Goal: Entertainment & Leisure: Consume media (video, audio)

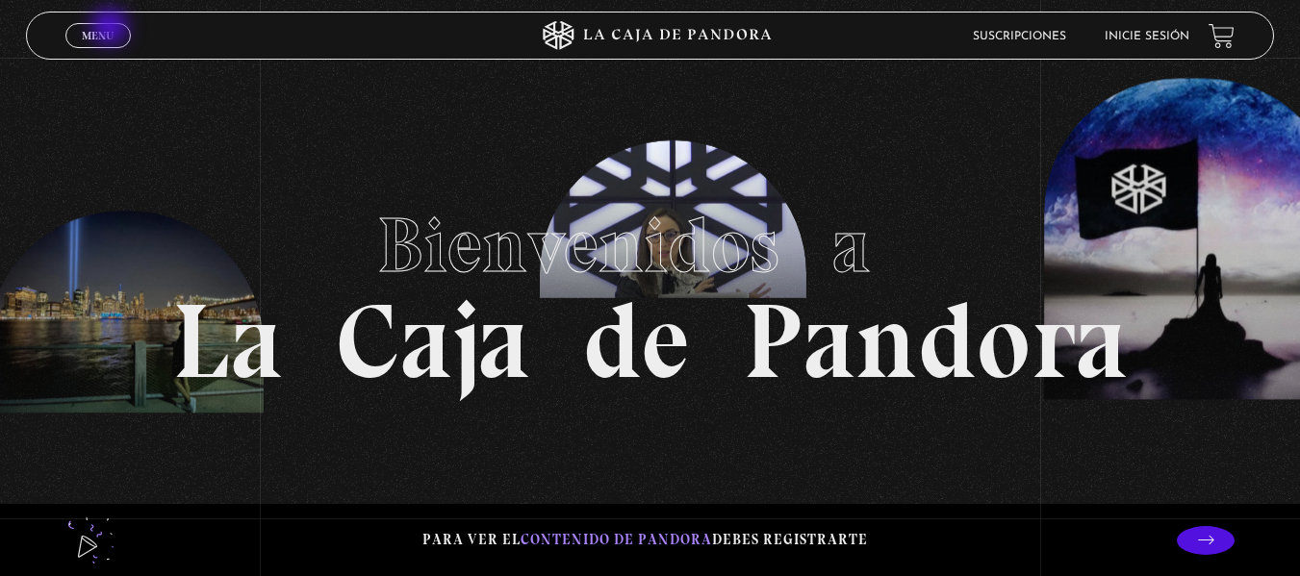
click at [112, 30] on span "Menu" at bounding box center [98, 36] width 32 height 12
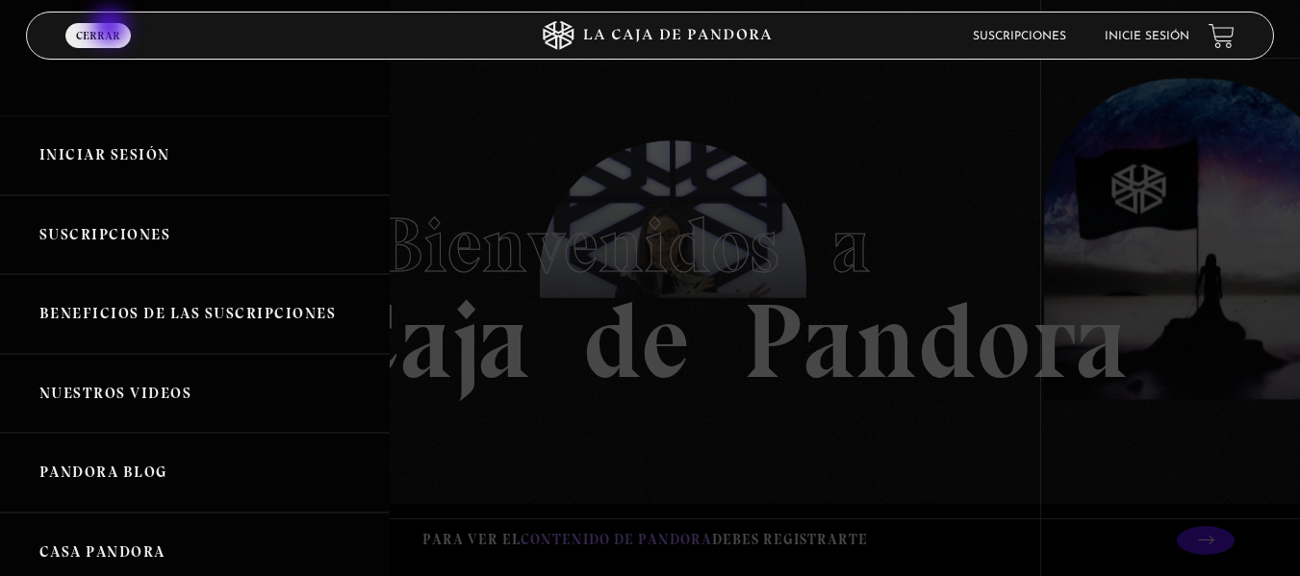
click at [112, 29] on link "Menu Cerrar" at bounding box center [97, 35] width 65 height 25
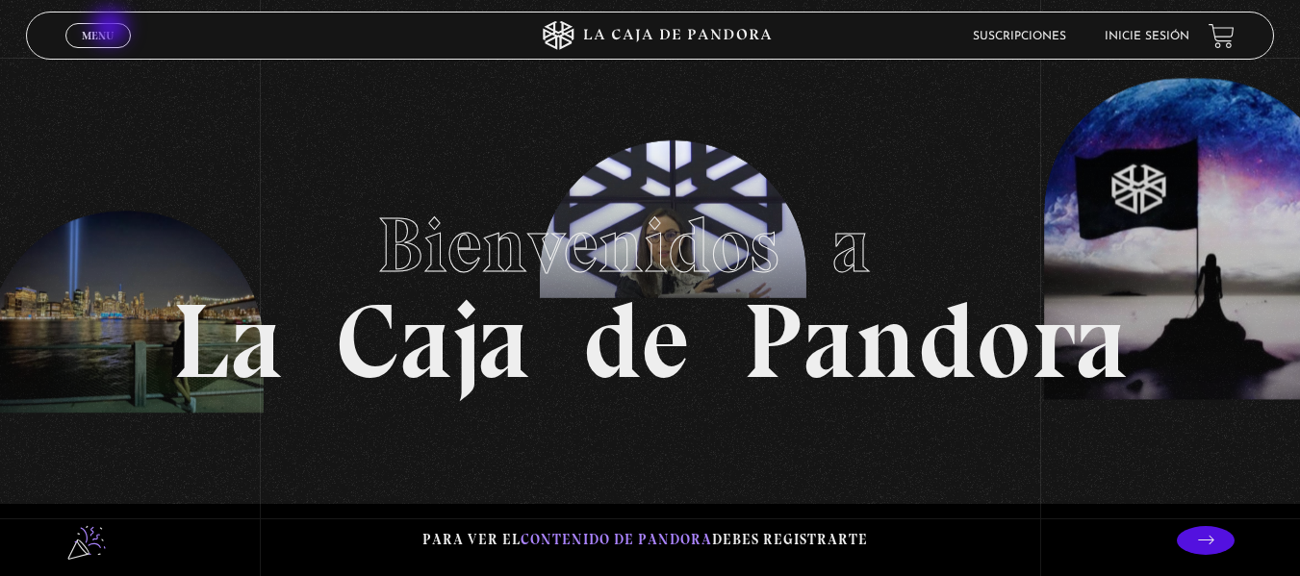
click at [112, 30] on span "Menu" at bounding box center [98, 36] width 32 height 12
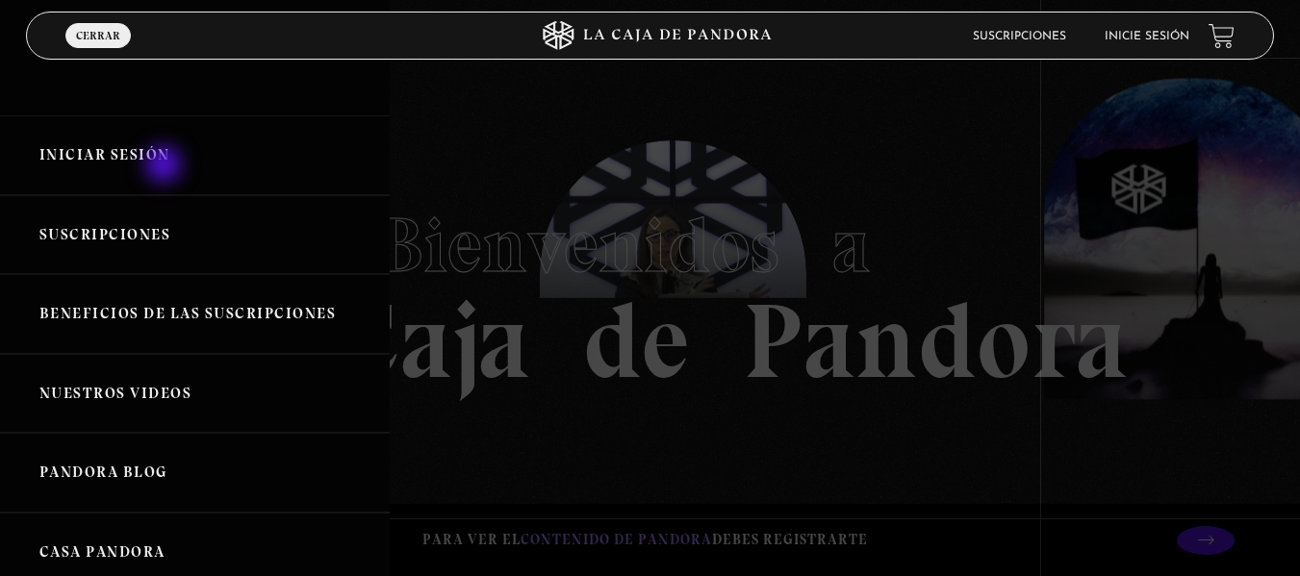
click at [166, 166] on link "Iniciar Sesión" at bounding box center [195, 155] width 390 height 80
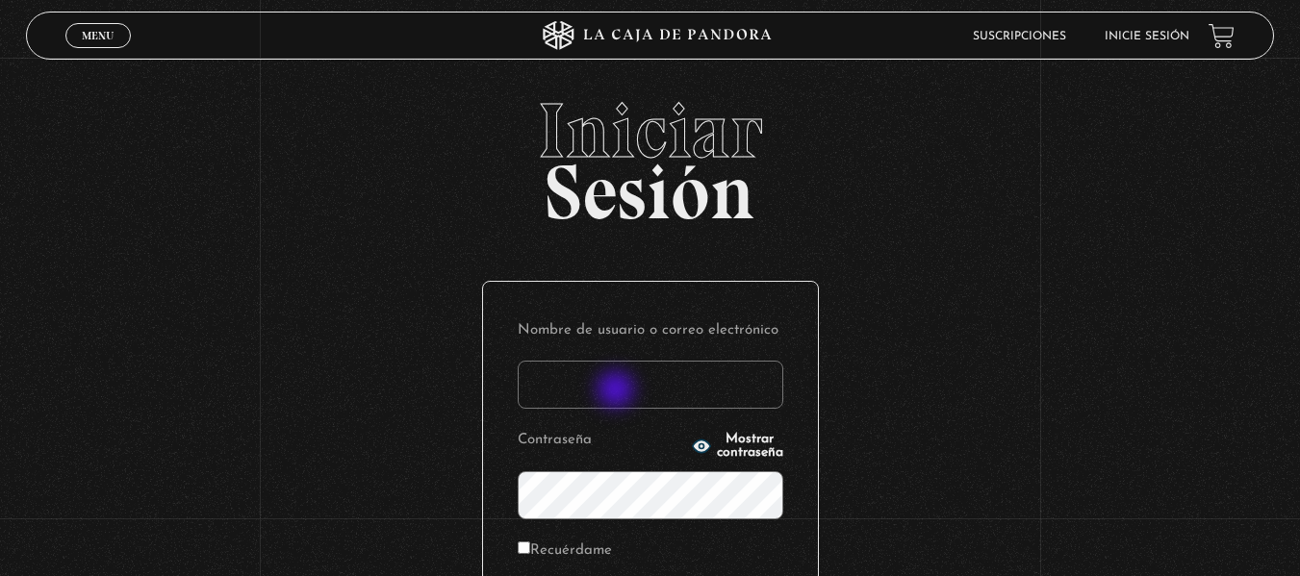
click at [618, 392] on input "Nombre de usuario o correo electrónico" at bounding box center [651, 385] width 266 height 48
type input "branzelpic@gmail.com"
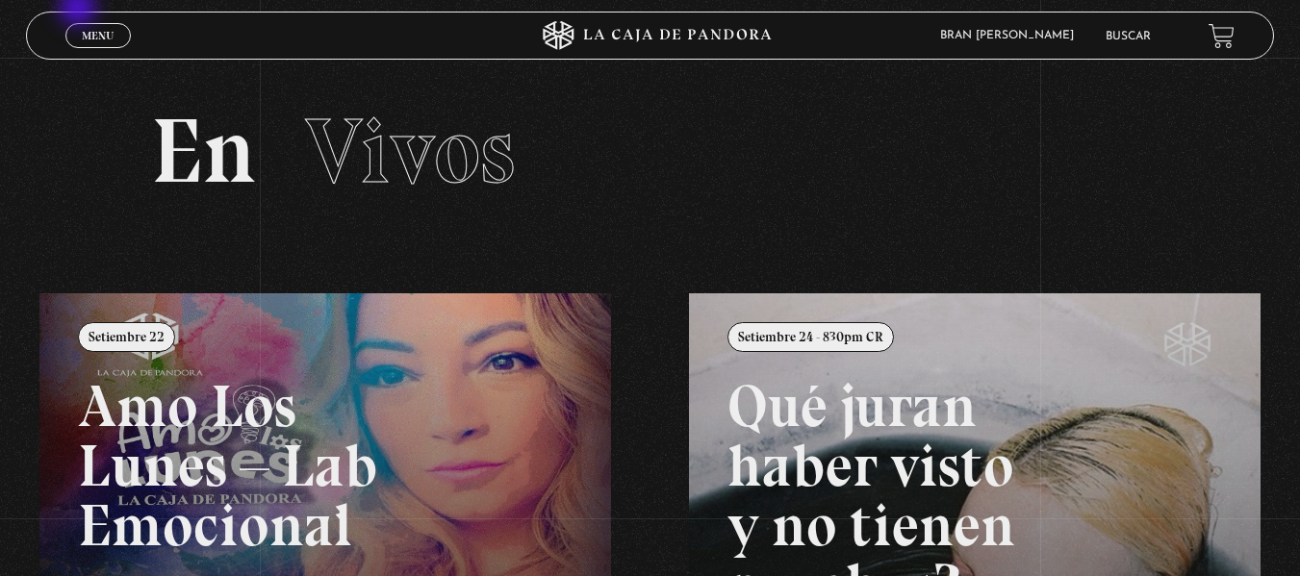
click at [80, 10] on div "ingresar al sitio Ver Video Más Información Solicitar Por favor coloque su disp…" at bounding box center [650, 512] width 1300 height 1025
click at [84, 18] on div "Menu Cerrar" at bounding box center [260, 36] width 390 height 46
click at [100, 36] on span "Menu" at bounding box center [98, 36] width 32 height 12
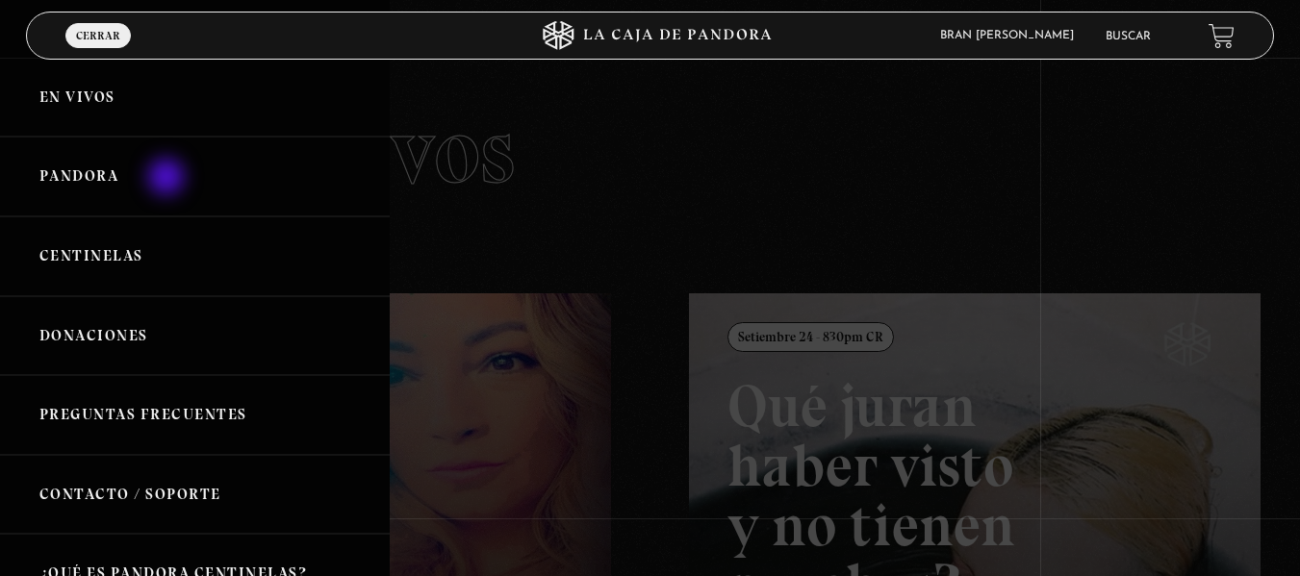
click at [168, 179] on link "Pandora" at bounding box center [195, 177] width 390 height 80
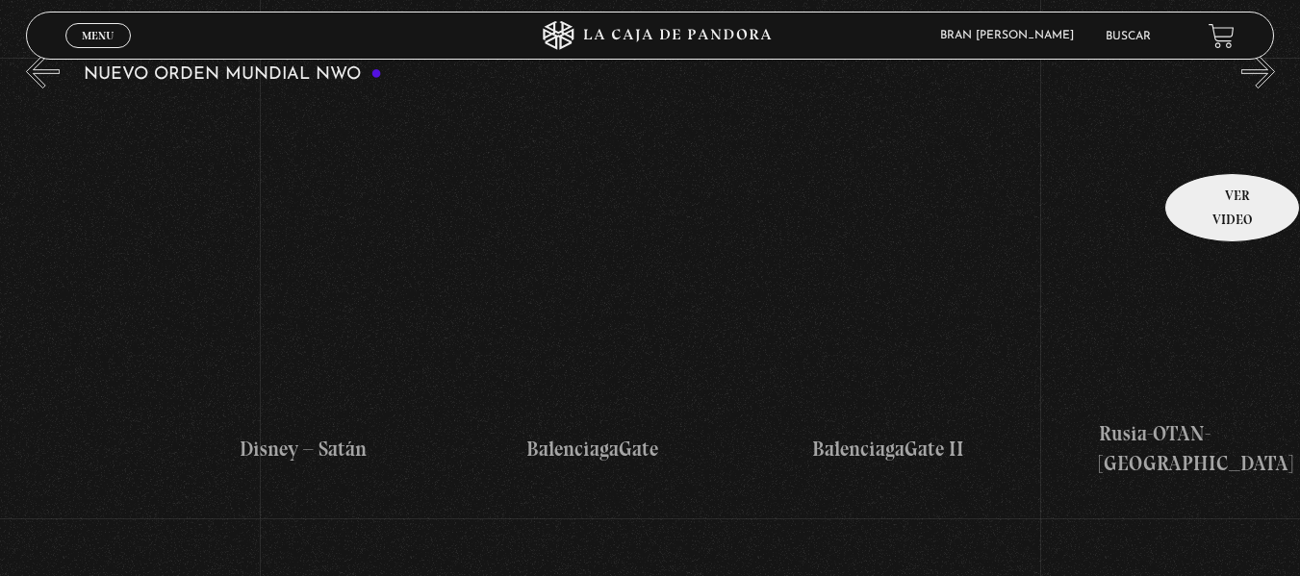
scroll to position [0, 12101]
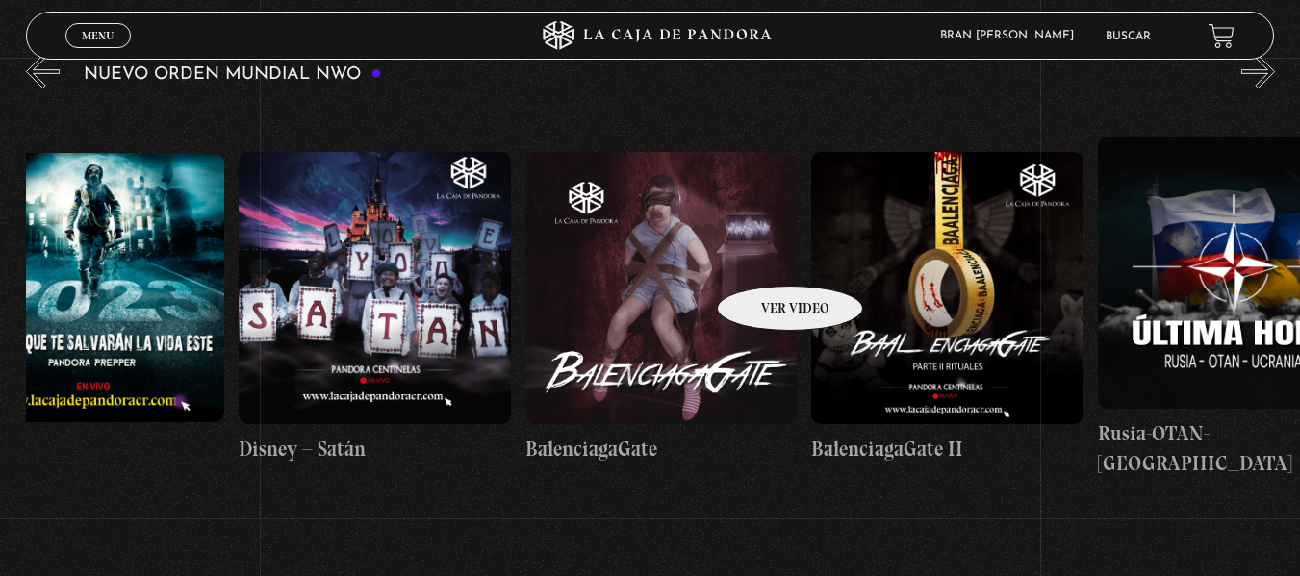
click at [765, 257] on figure at bounding box center [661, 288] width 272 height 272
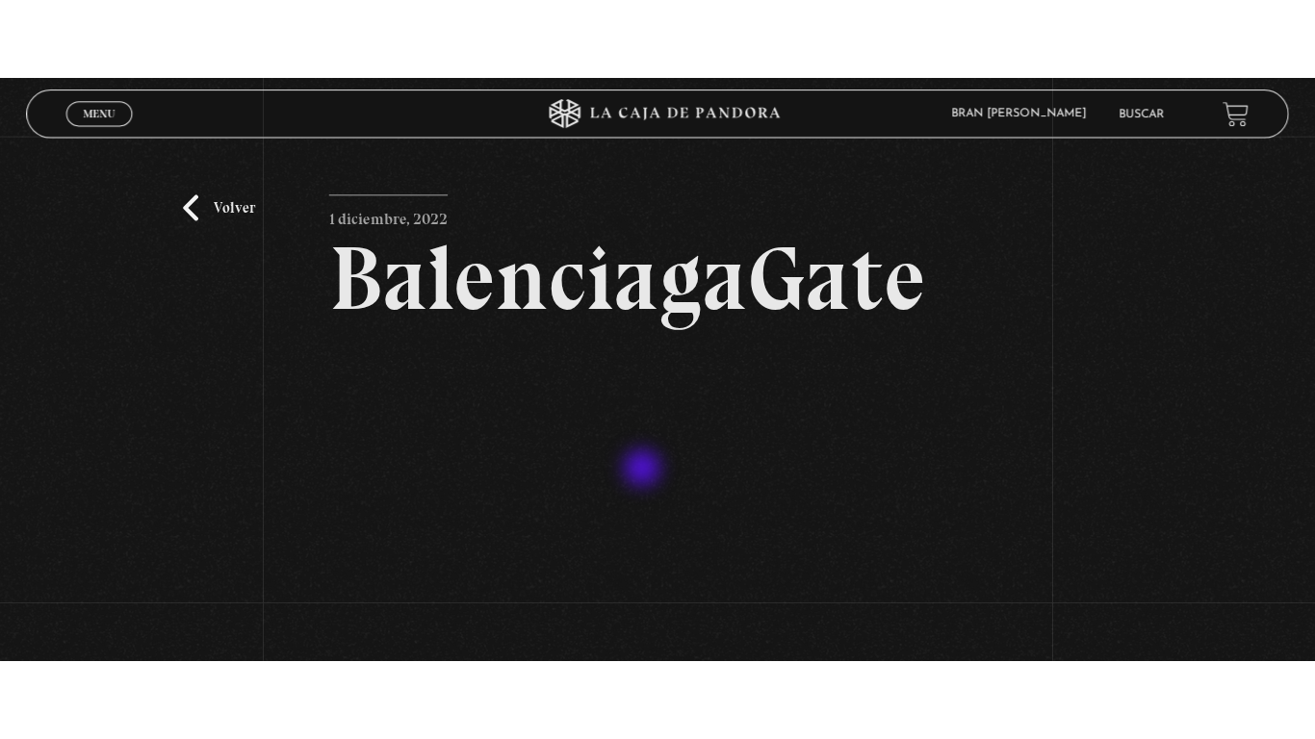
scroll to position [165, 0]
